Goal: Transaction & Acquisition: Purchase product/service

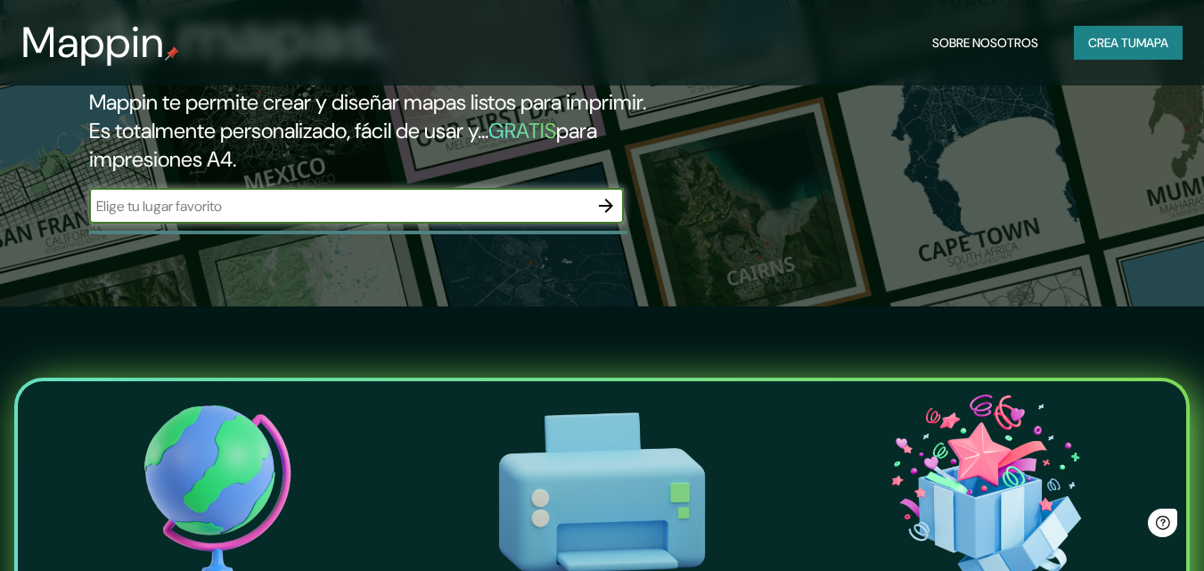
scroll to position [267, 0]
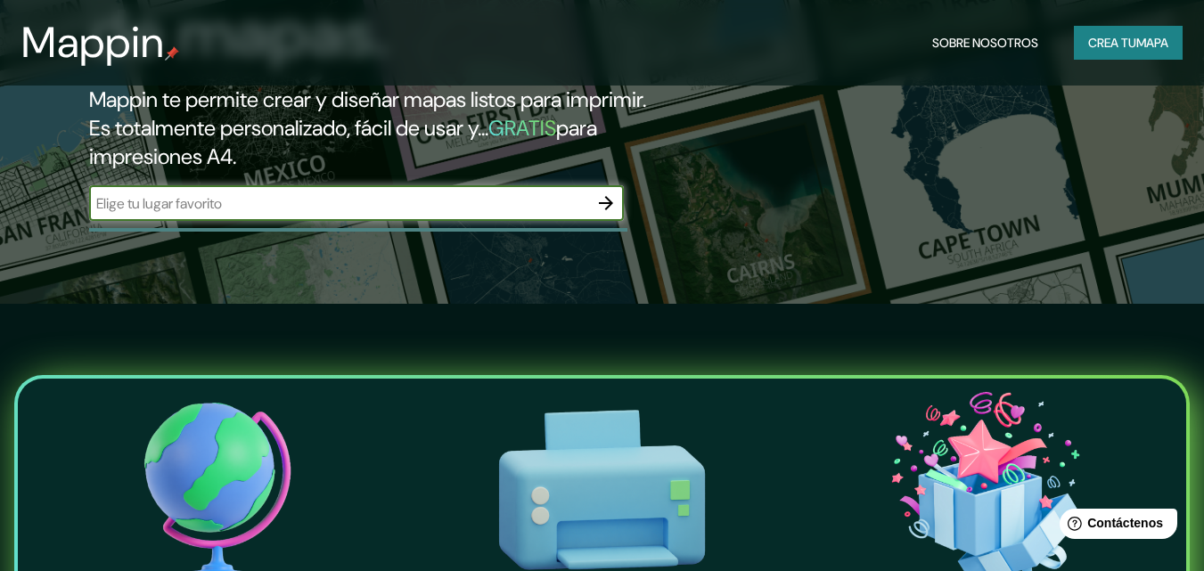
click at [614, 208] on icon "button" at bounding box center [605, 203] width 21 height 21
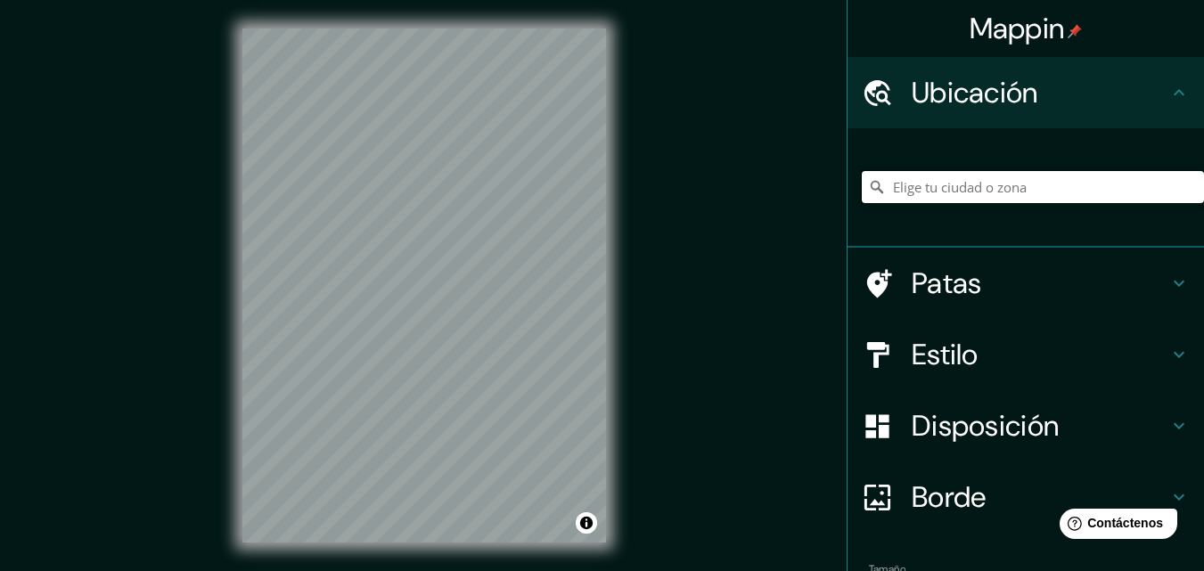
click at [912, 184] on input "Elige tu ciudad o zona" at bounding box center [1033, 187] width 342 height 32
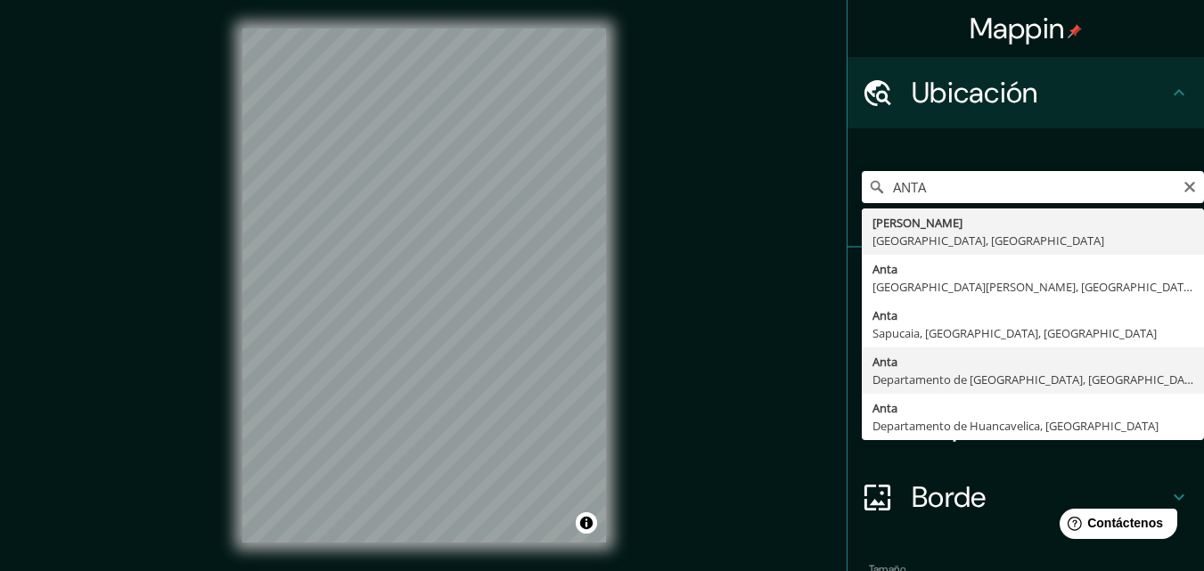
type input "Anta, [GEOGRAPHIC_DATA], [GEOGRAPHIC_DATA]"
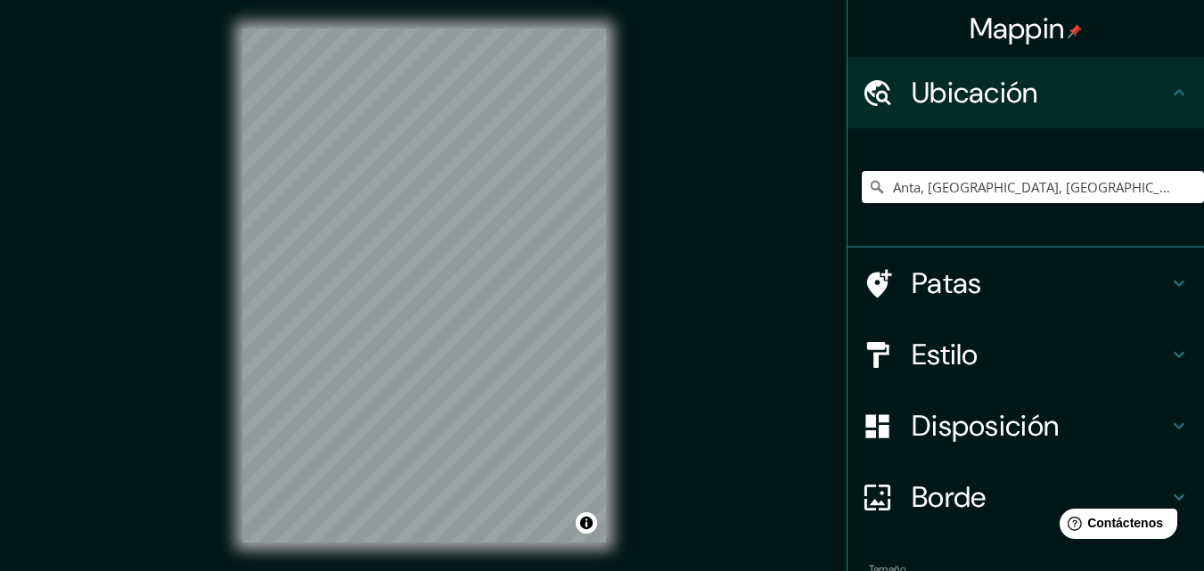
click at [1038, 282] on h4 "Patas" at bounding box center [1040, 284] width 257 height 36
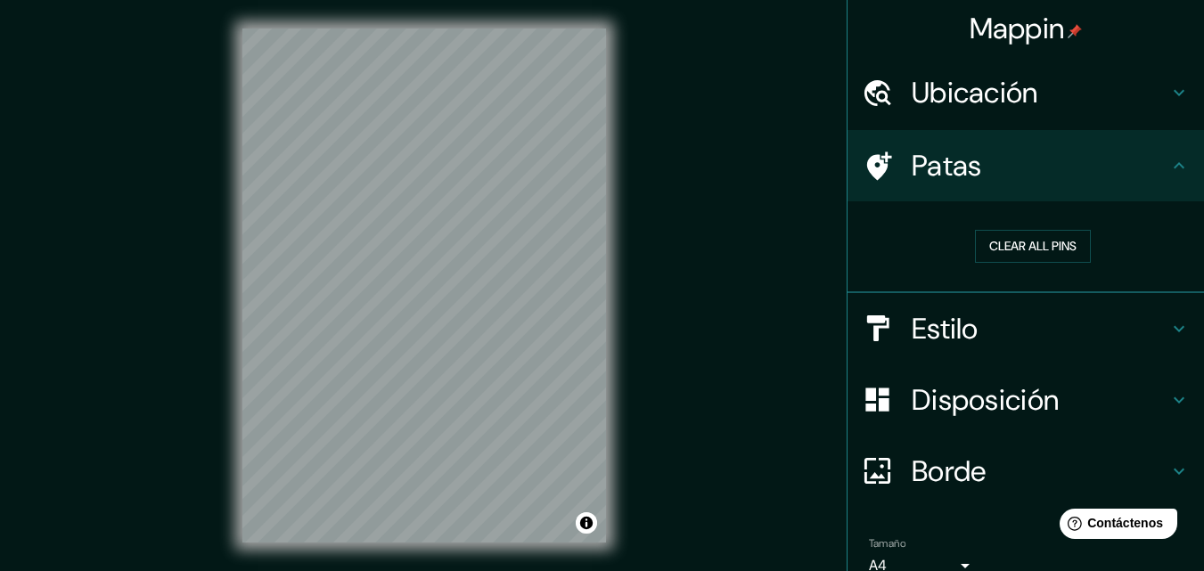
click at [1036, 333] on h4 "Estilo" at bounding box center [1040, 329] width 257 height 36
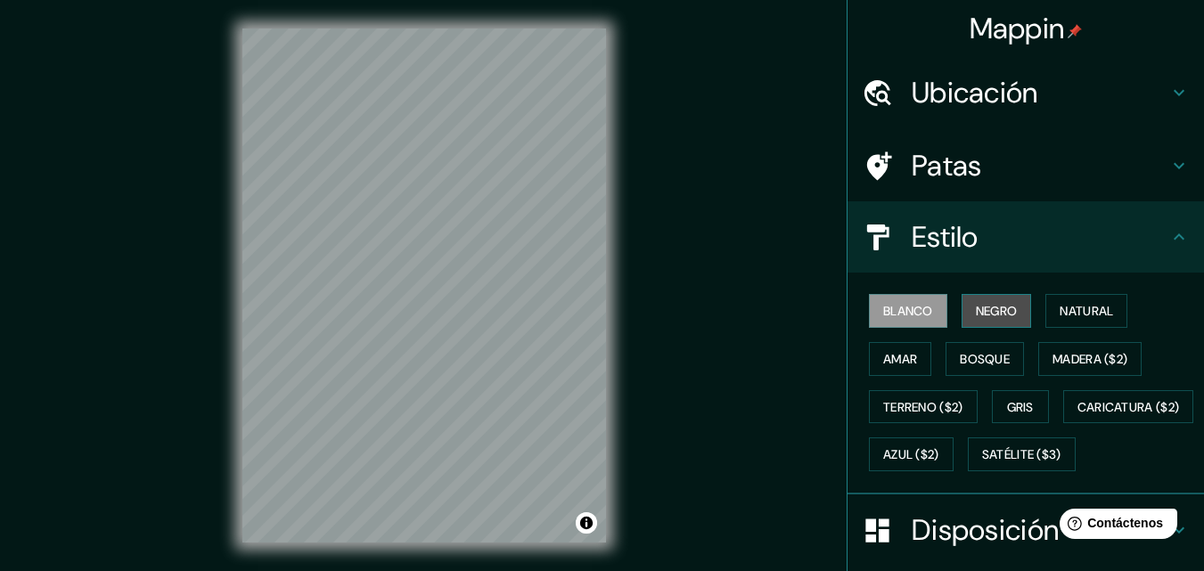
click at [979, 317] on font "Negro" at bounding box center [997, 311] width 42 height 16
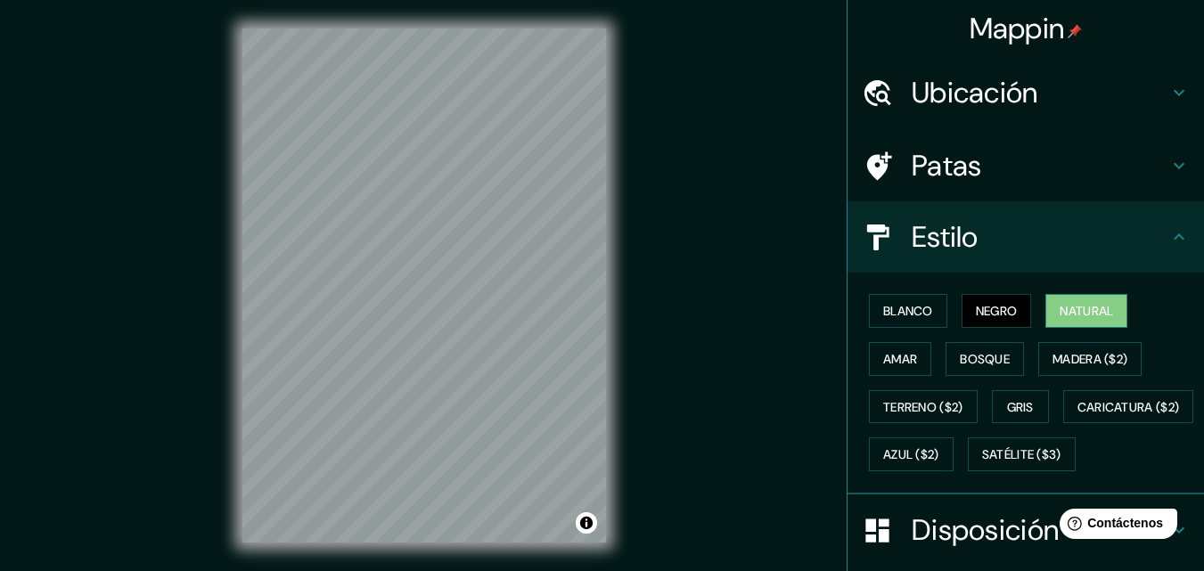
click at [1061, 310] on font "Natural" at bounding box center [1086, 311] width 53 height 16
click at [982, 463] on font "Satélite ($3)" at bounding box center [1021, 455] width 79 height 16
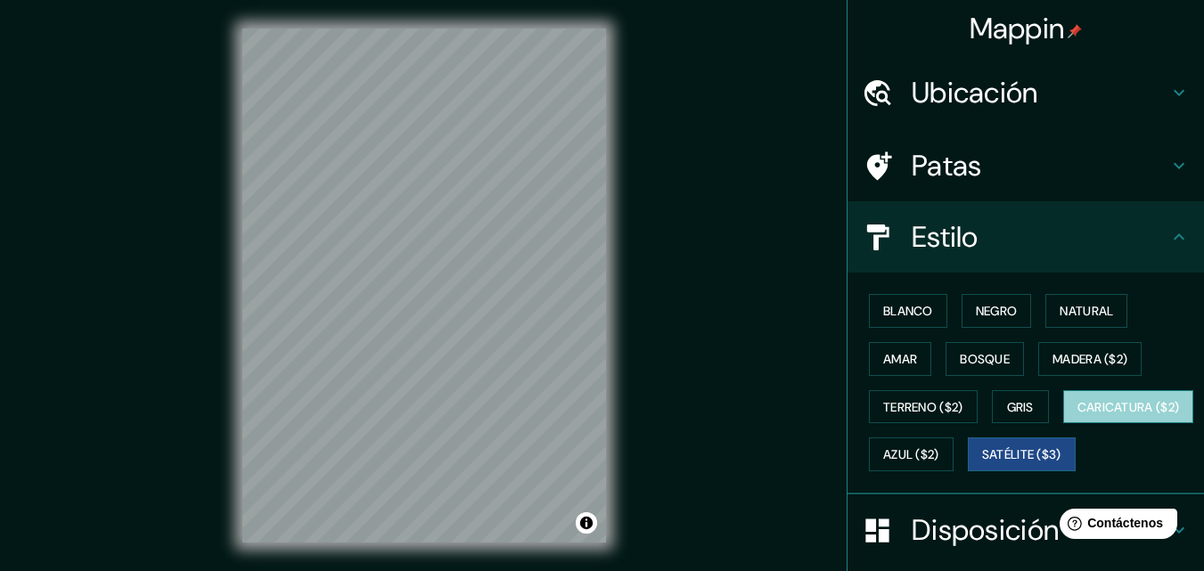
click at [1078, 415] on font "Caricatura ($2)" at bounding box center [1129, 407] width 102 height 16
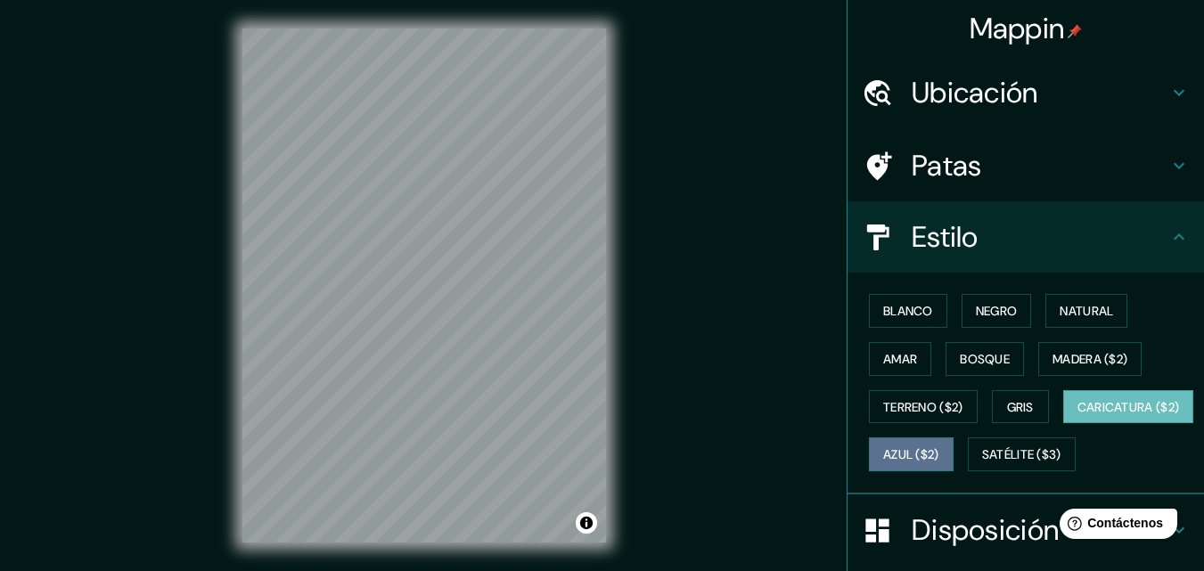
click at [939, 463] on font "Azul ($2)" at bounding box center [911, 455] width 56 height 16
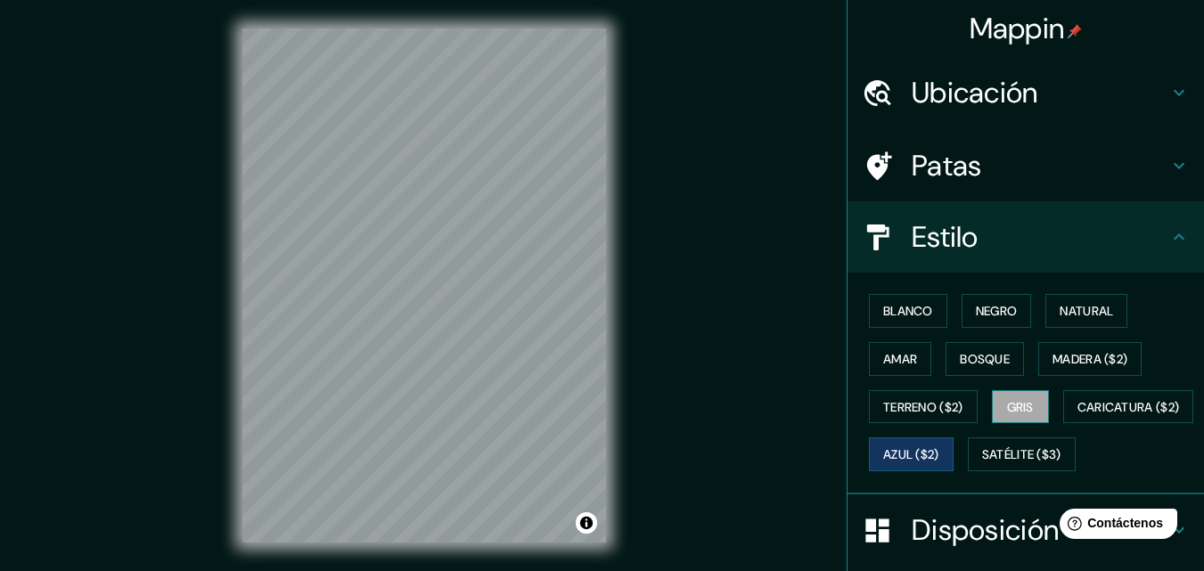
click at [1007, 411] on font "Gris" at bounding box center [1020, 407] width 27 height 16
click at [936, 398] on font "Terreno ($2)" at bounding box center [923, 407] width 80 height 23
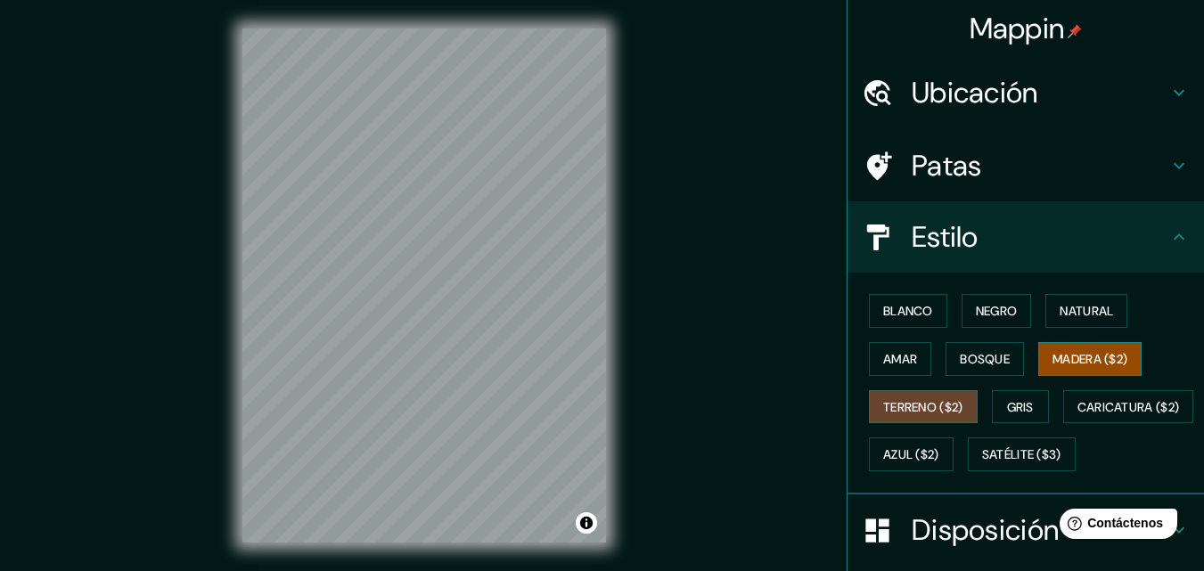
click at [1056, 352] on font "Madera ($2)" at bounding box center [1090, 359] width 75 height 16
click at [977, 362] on font "Bosque" at bounding box center [985, 359] width 50 height 16
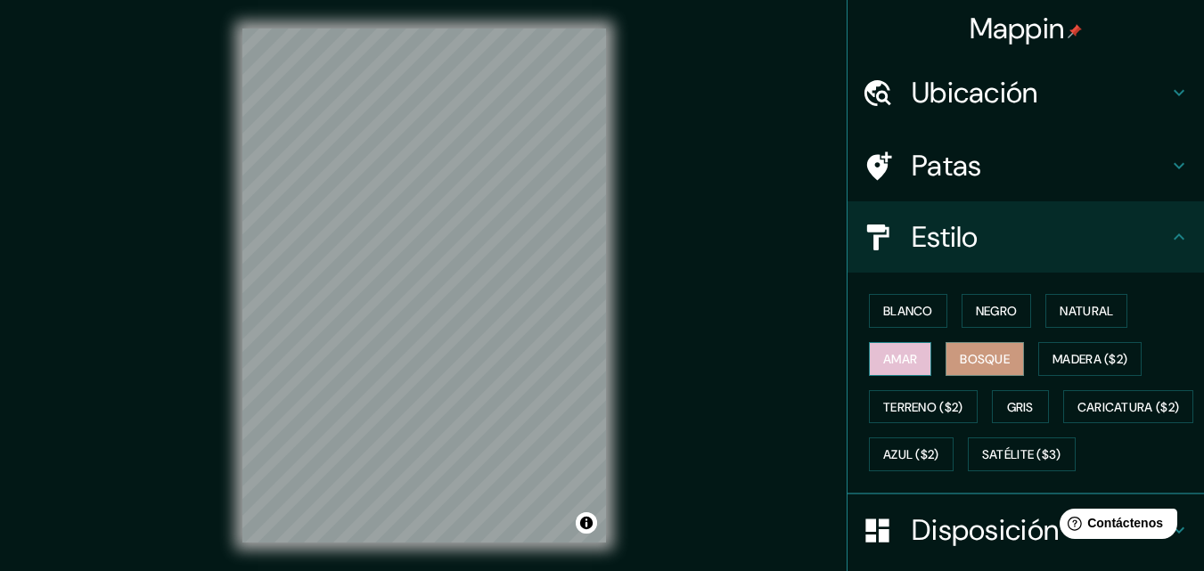
click at [905, 358] on font "Amar" at bounding box center [900, 359] width 34 height 16
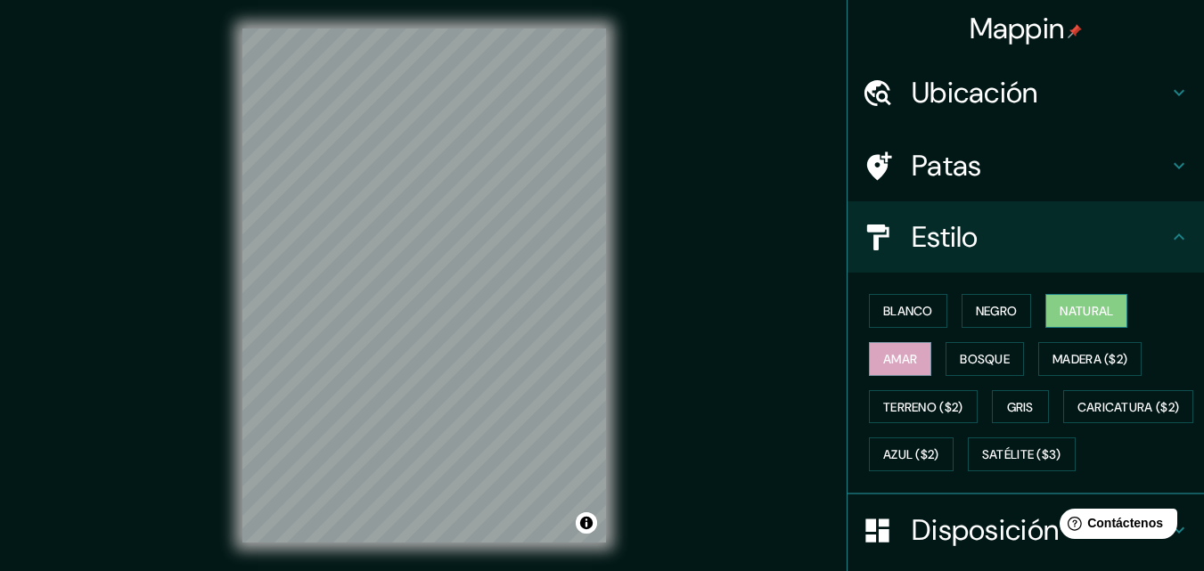
click at [1061, 323] on button "Natural" at bounding box center [1086, 311] width 82 height 34
click at [1011, 317] on button "Negro" at bounding box center [997, 311] width 70 height 34
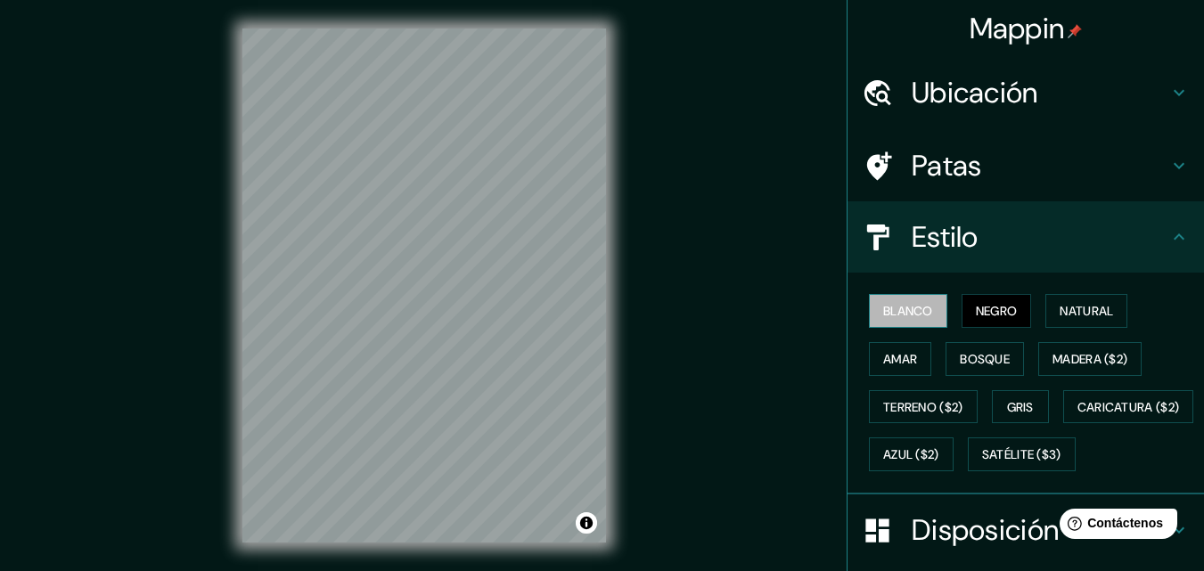
click at [909, 317] on font "Blanco" at bounding box center [908, 311] width 50 height 16
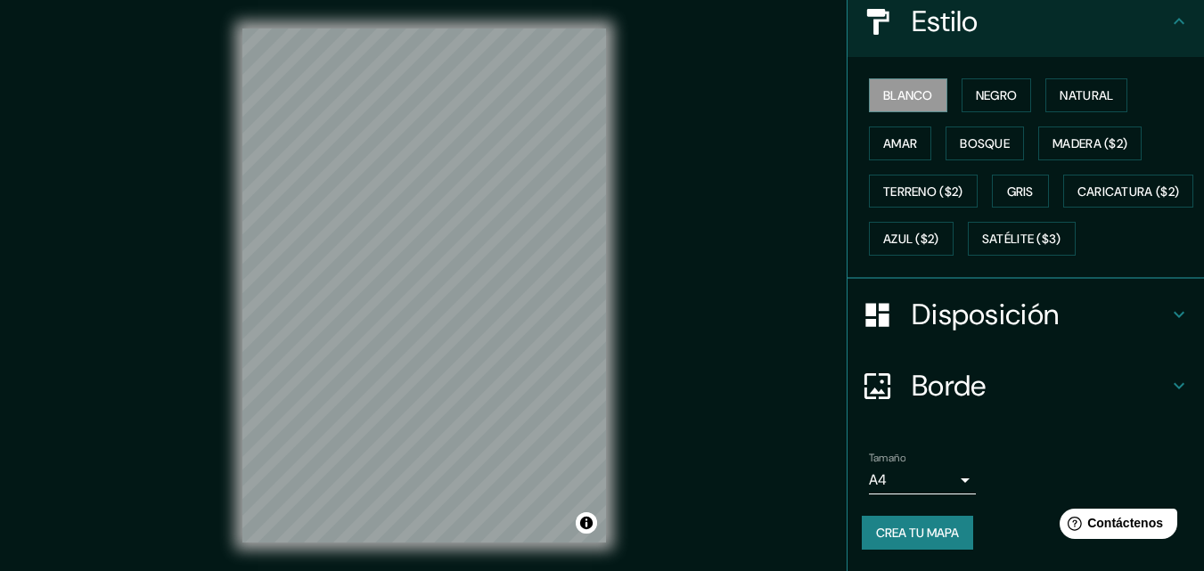
click at [1103, 325] on h4 "Disposición" at bounding box center [1040, 315] width 257 height 36
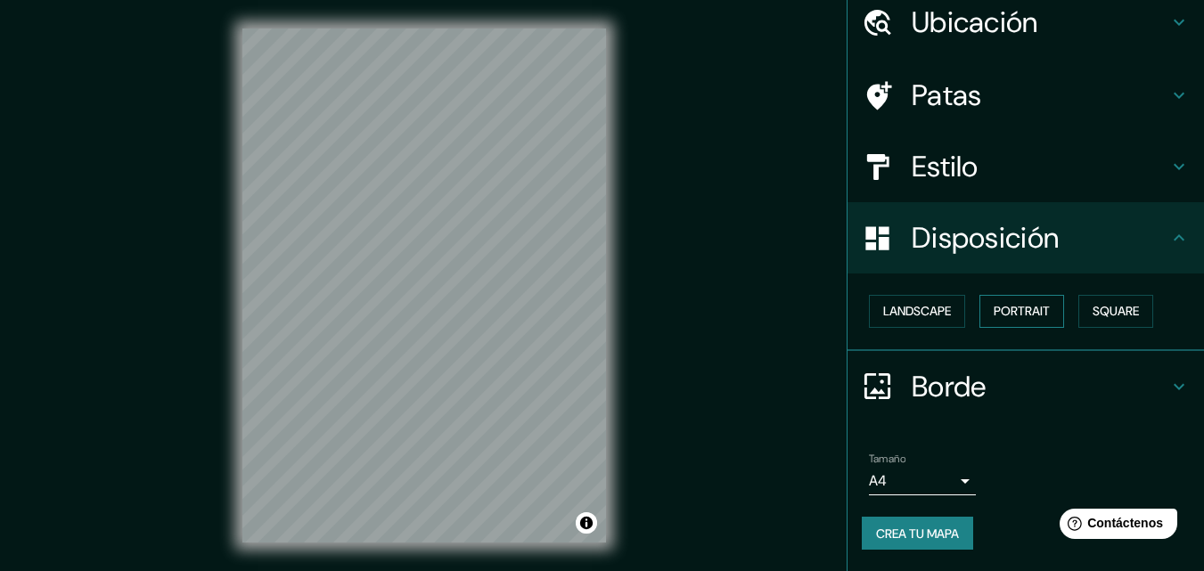
scroll to position [71, 0]
click at [883, 315] on font "Paisaje" at bounding box center [905, 311] width 45 height 16
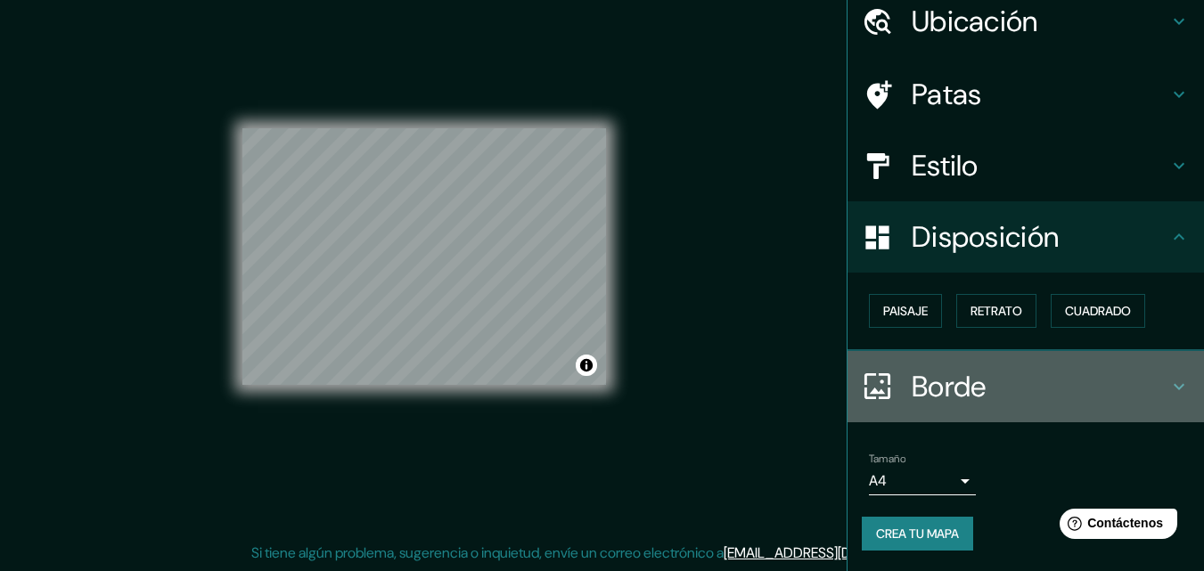
click at [1127, 390] on h4 "Borde" at bounding box center [1040, 387] width 257 height 36
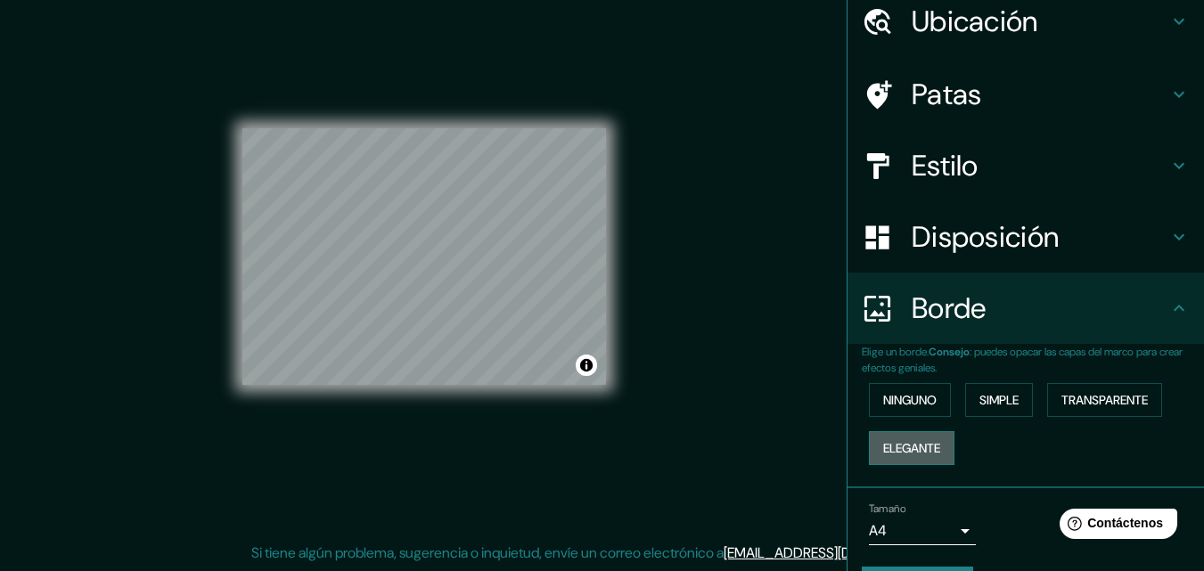
click at [922, 446] on font "Elegante" at bounding box center [911, 448] width 57 height 16
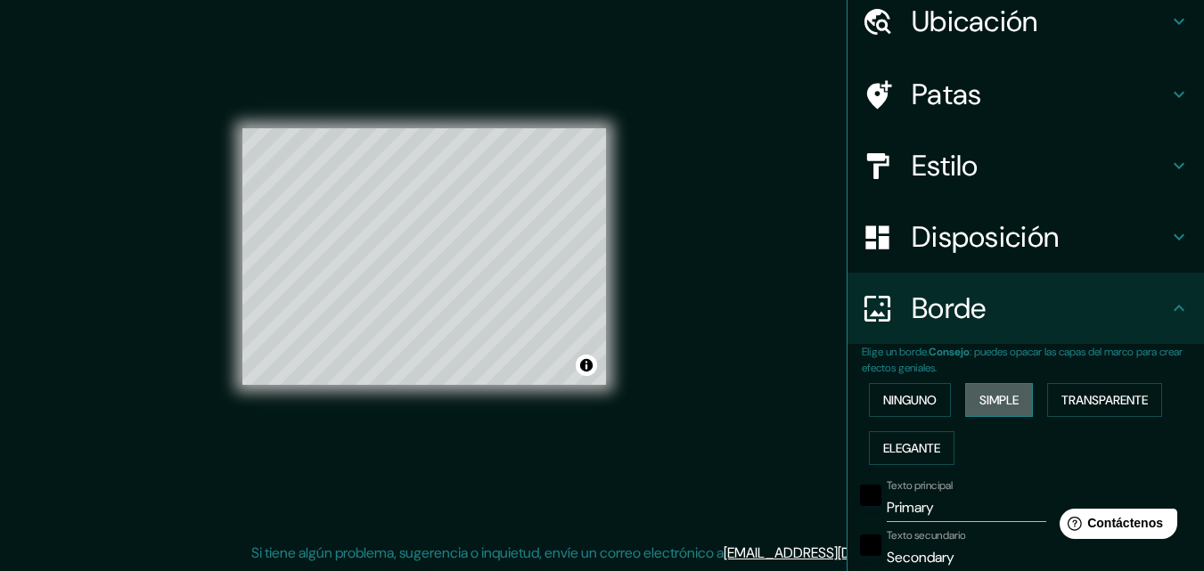
click at [992, 395] on font "Simple" at bounding box center [999, 400] width 39 height 16
click at [917, 412] on button "Ninguno" at bounding box center [910, 400] width 82 height 34
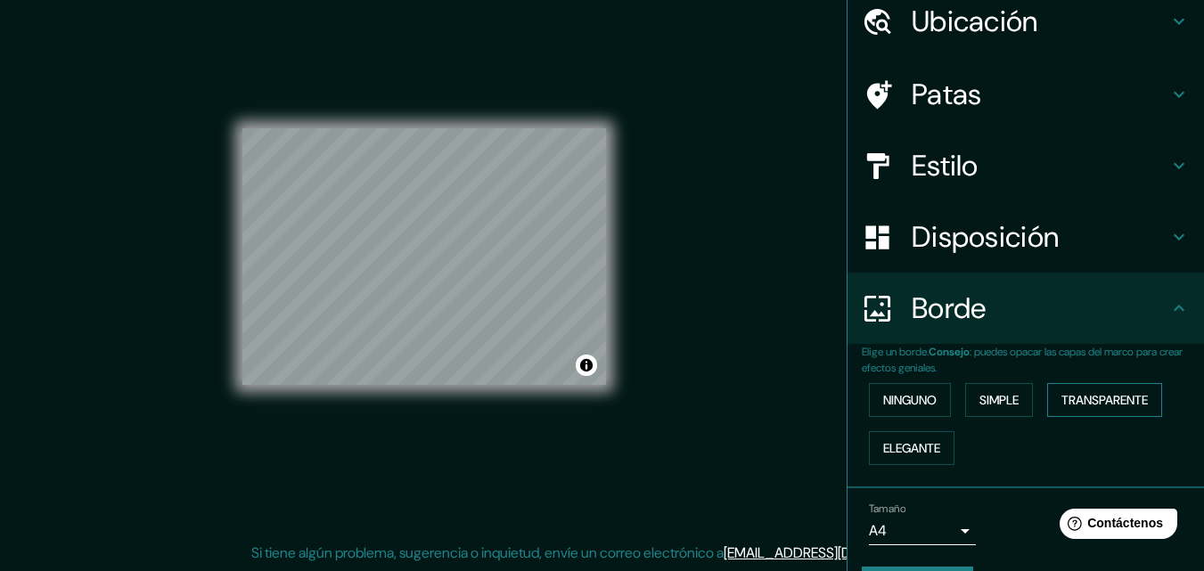
click at [1079, 401] on font "Transparente" at bounding box center [1105, 400] width 86 height 16
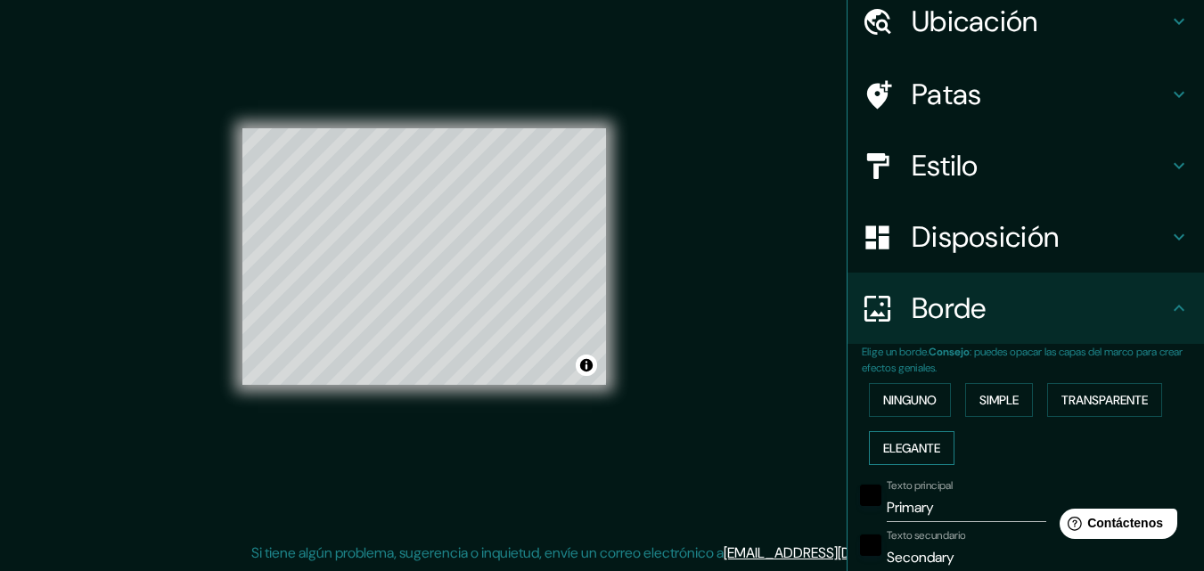
click at [895, 440] on font "Elegante" at bounding box center [911, 448] width 57 height 16
click at [906, 398] on font "Ninguno" at bounding box center [909, 400] width 53 height 16
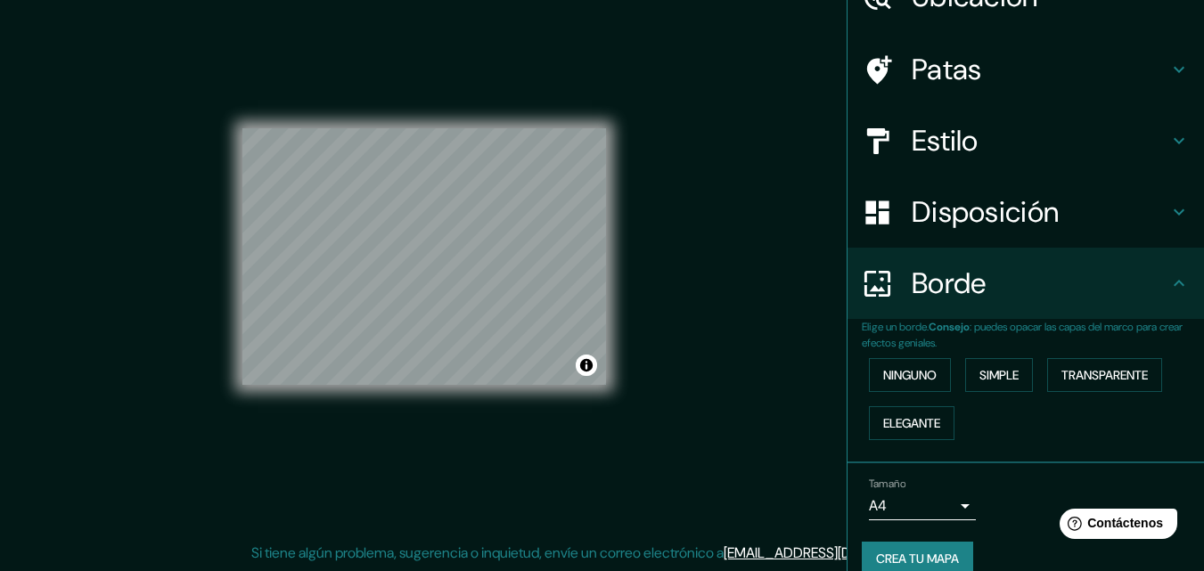
scroll to position [121, 0]
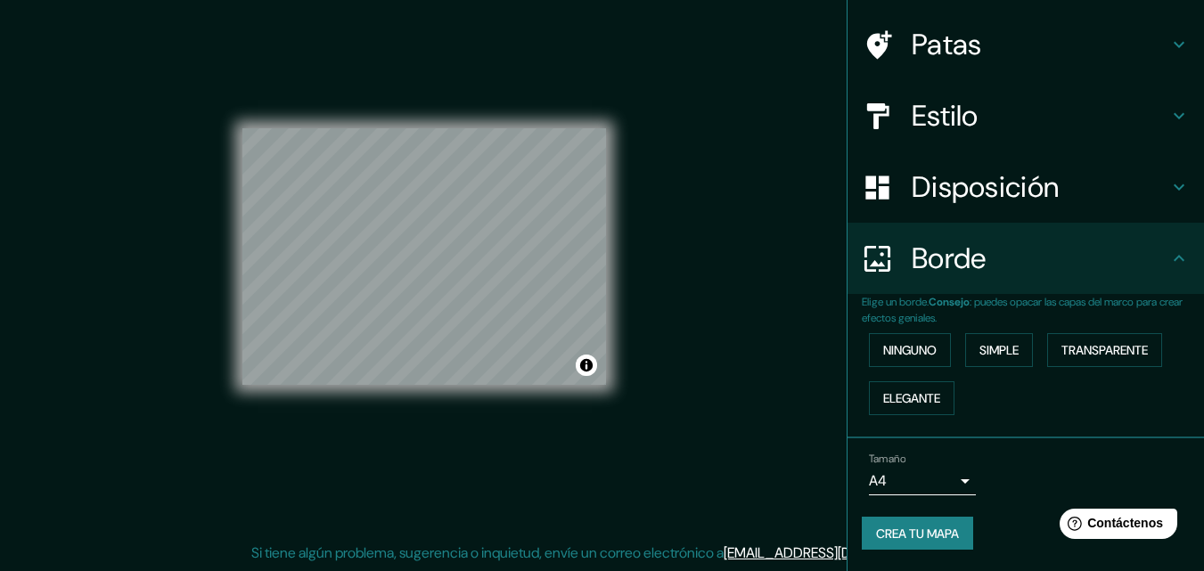
click at [943, 533] on font "Crea tu mapa" at bounding box center [917, 534] width 83 height 16
click at [935, 529] on font "Crea tu mapa" at bounding box center [917, 534] width 83 height 16
click at [887, 543] on font "Crea tu mapa" at bounding box center [917, 533] width 83 height 23
click at [900, 532] on font "Crea tu mapa" at bounding box center [917, 534] width 83 height 16
click at [921, 530] on font "Crea tu mapa" at bounding box center [917, 534] width 83 height 16
